Goal: Task Accomplishment & Management: Manage account settings

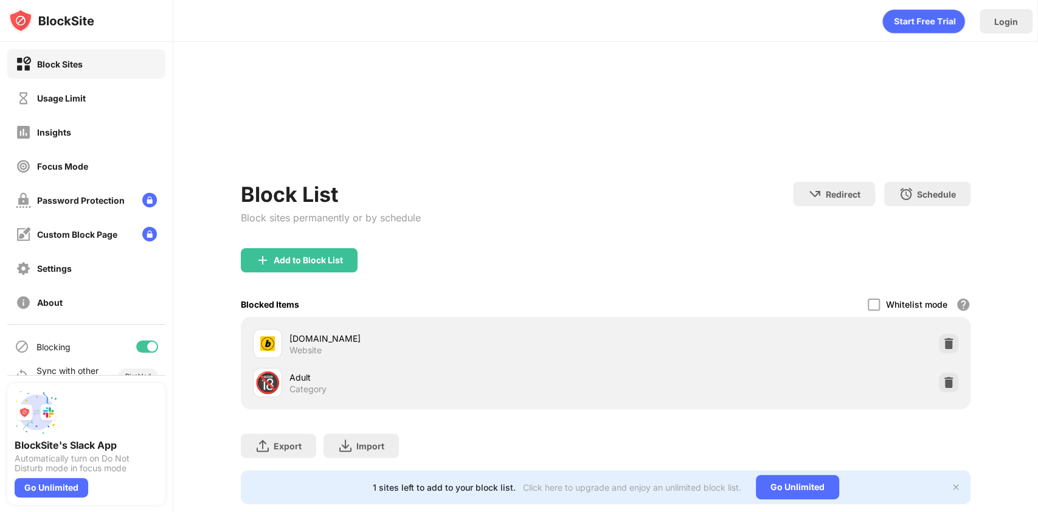
click at [134, 103] on div "Usage Limit" at bounding box center [86, 97] width 158 height 29
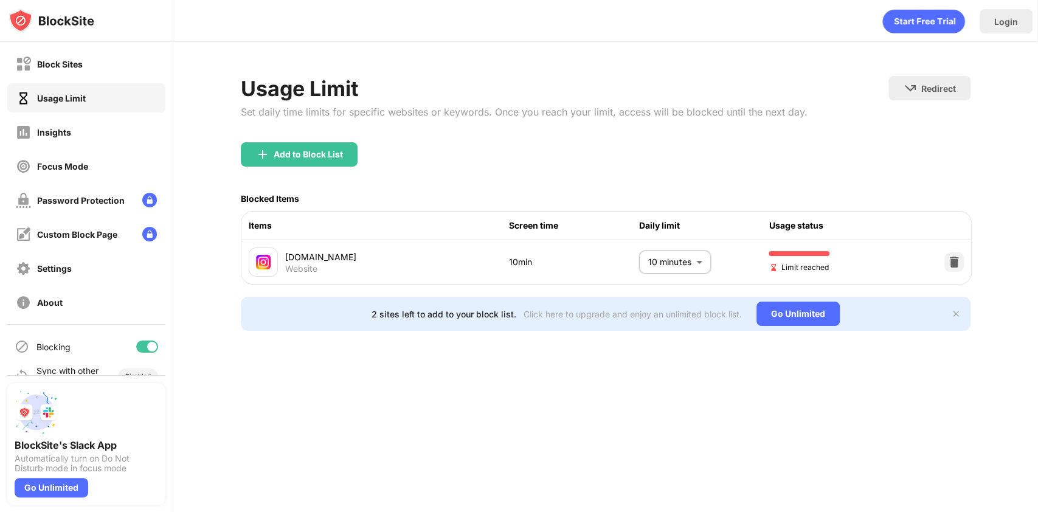
click at [667, 257] on body "Block Sites Usage Limit Insights Focus Mode Password Protection Custom Block Pa…" at bounding box center [519, 256] width 1038 height 512
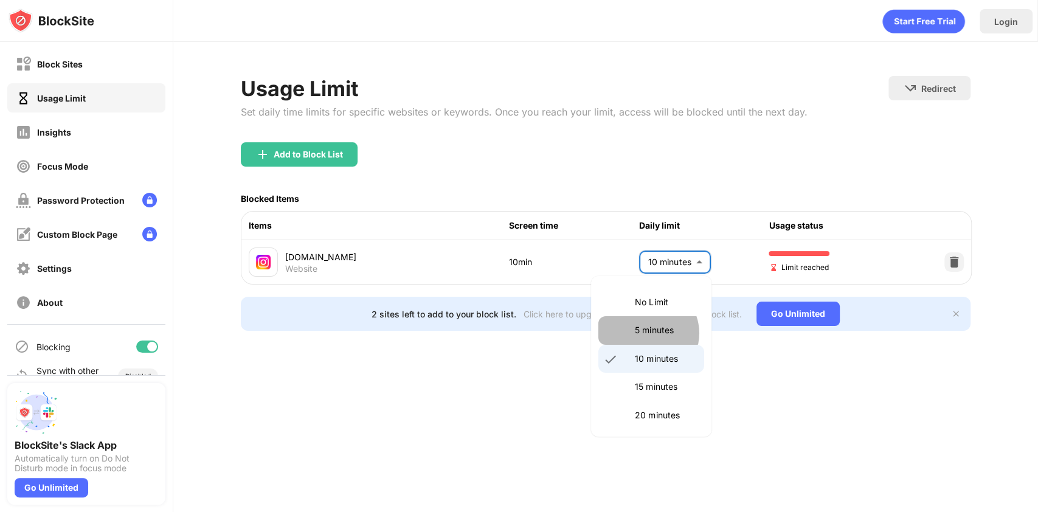
click at [647, 333] on p "5 minutes" at bounding box center [666, 330] width 62 height 13
type input "*"
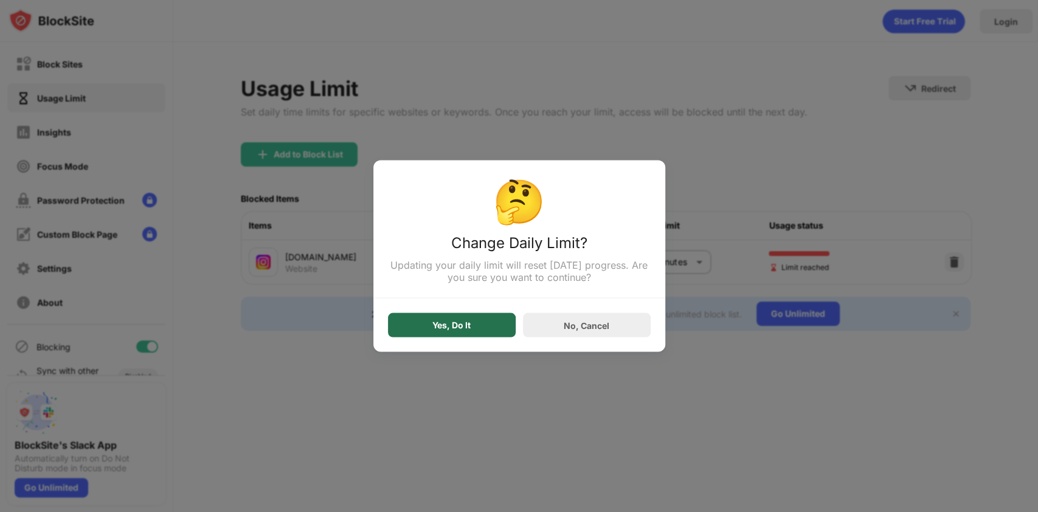
click at [453, 336] on div "Yes, Do It" at bounding box center [452, 325] width 128 height 24
